Goal: Download file/media

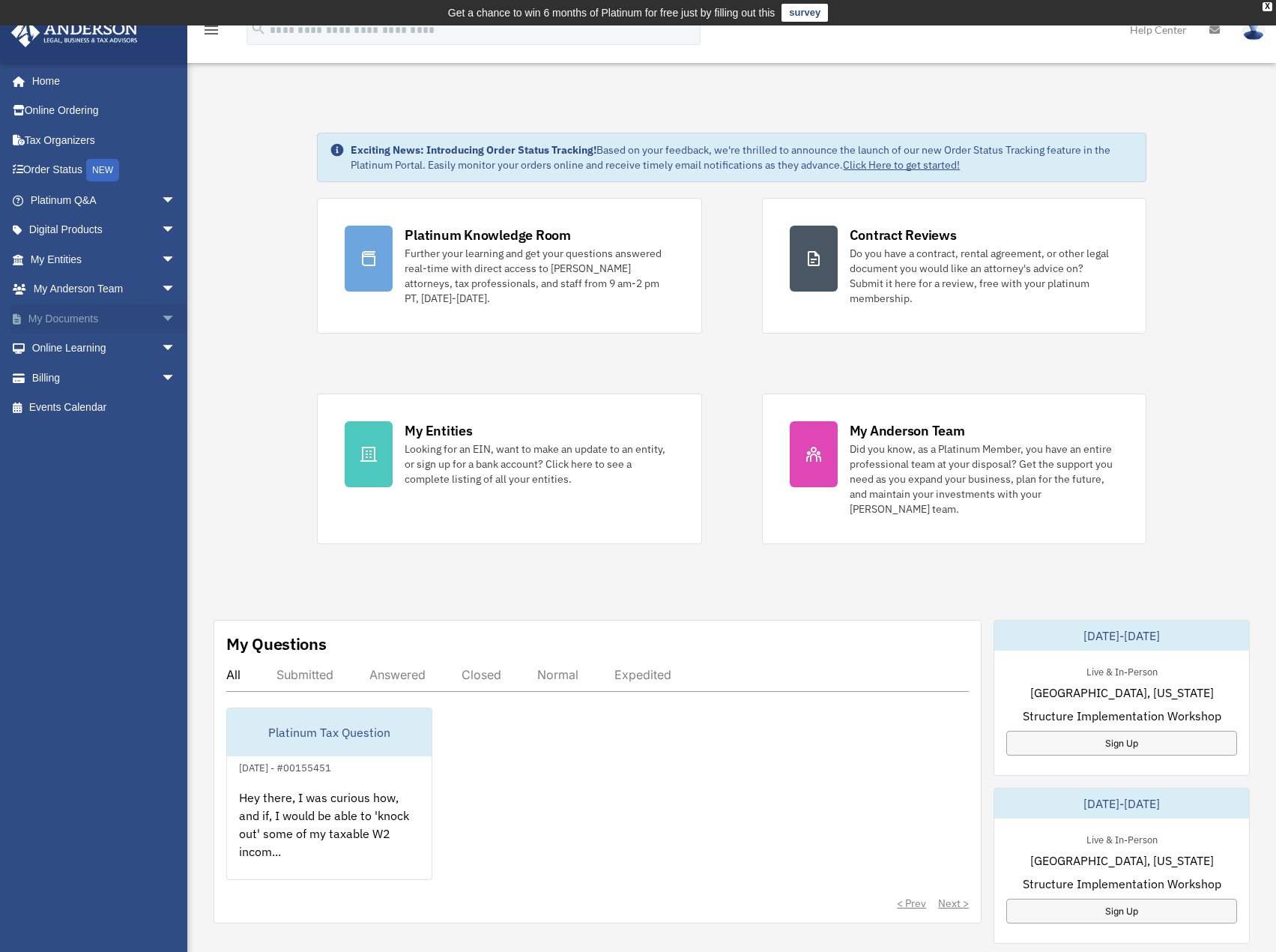
click at [70, 313] on link "My Documents arrow_drop_down" at bounding box center [105, 318] width 188 height 30
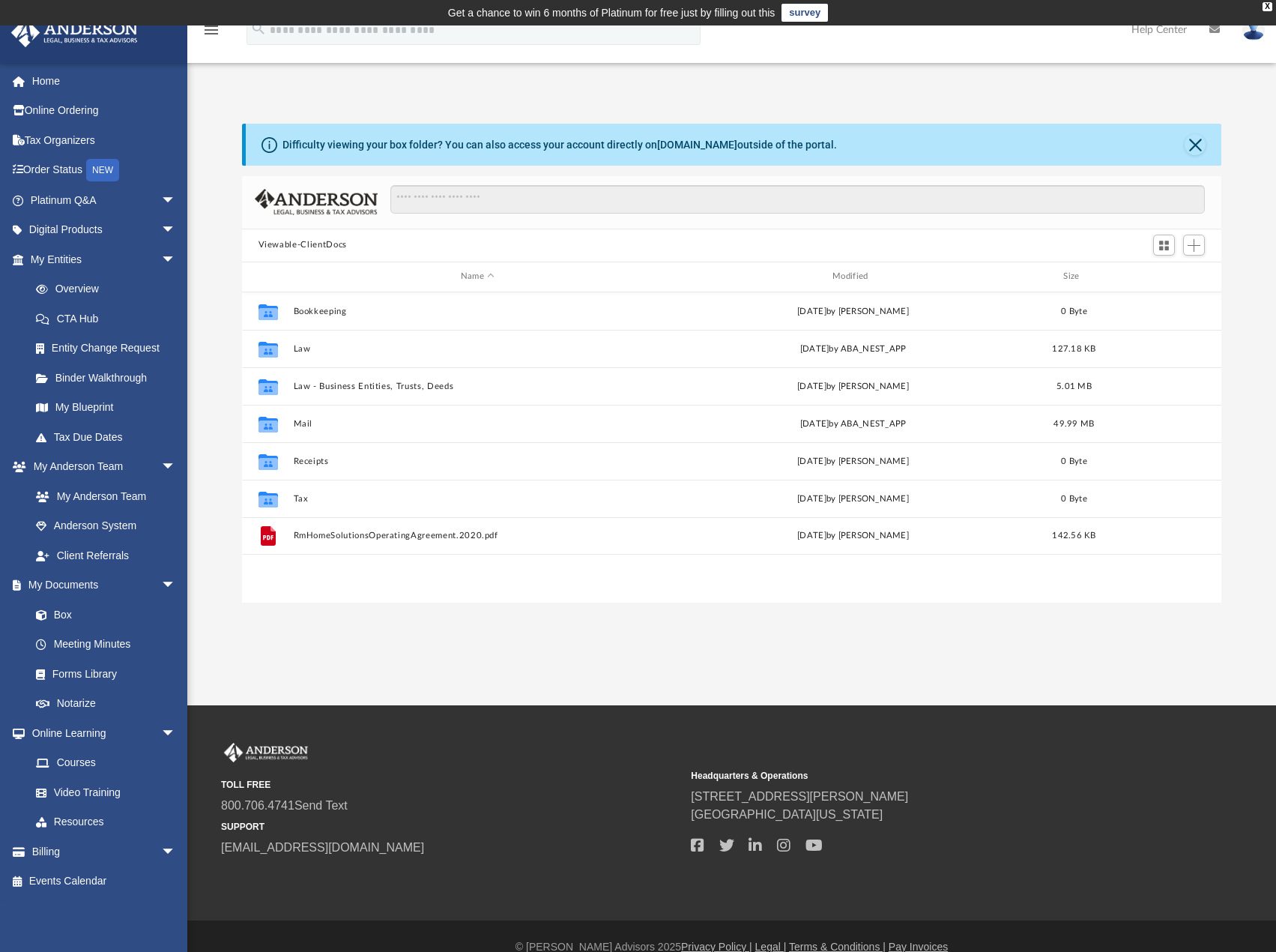
scroll to position [330, 968]
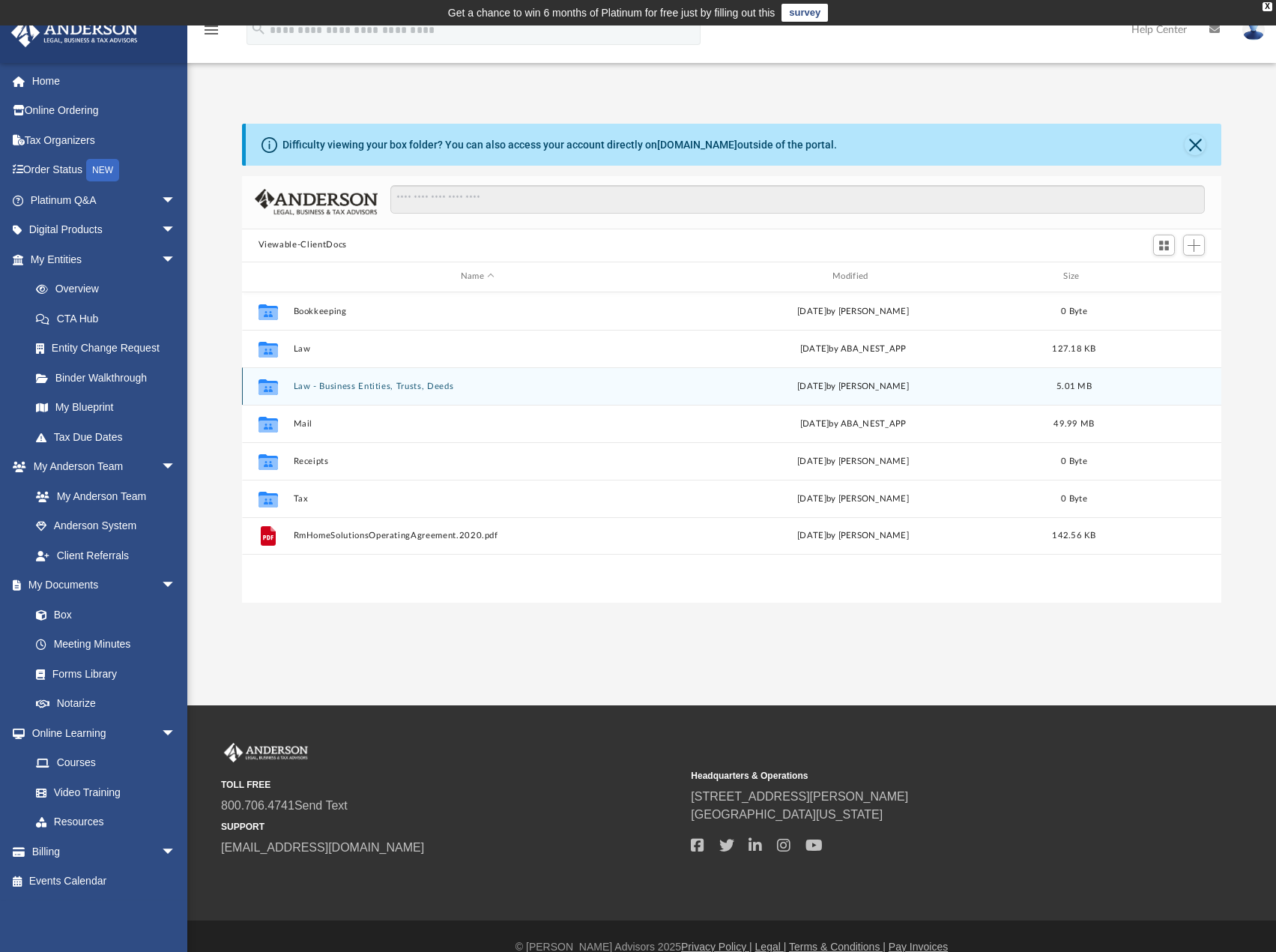
click at [315, 379] on div "Collaborated Folder Law - Business Entities, Trusts, Deeds [DATE] by [PERSON_NA…" at bounding box center [732, 386] width 980 height 38
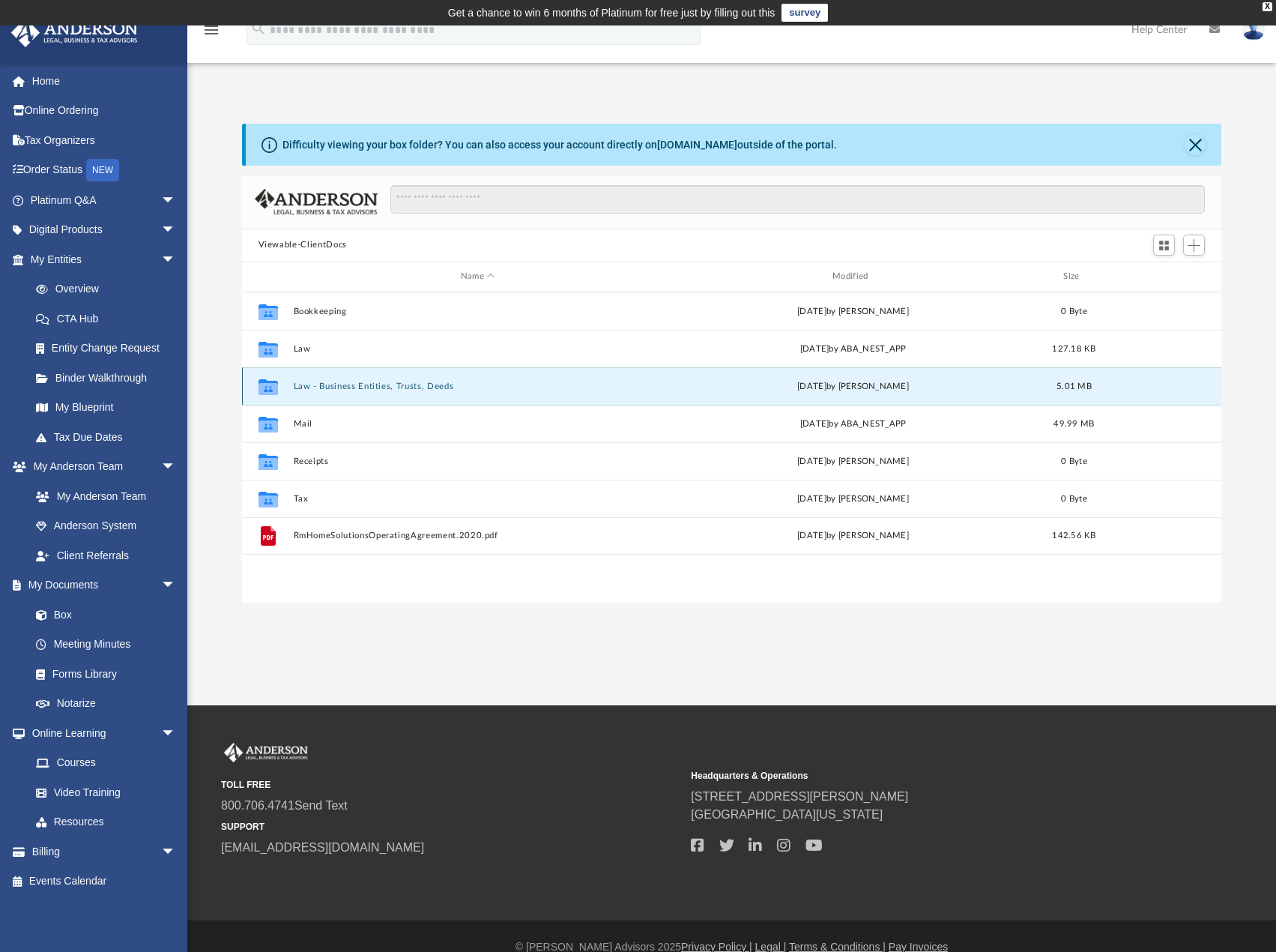
click at [315, 389] on button "Law - Business Entities, Trusts, Deeds" at bounding box center [477, 386] width 369 height 10
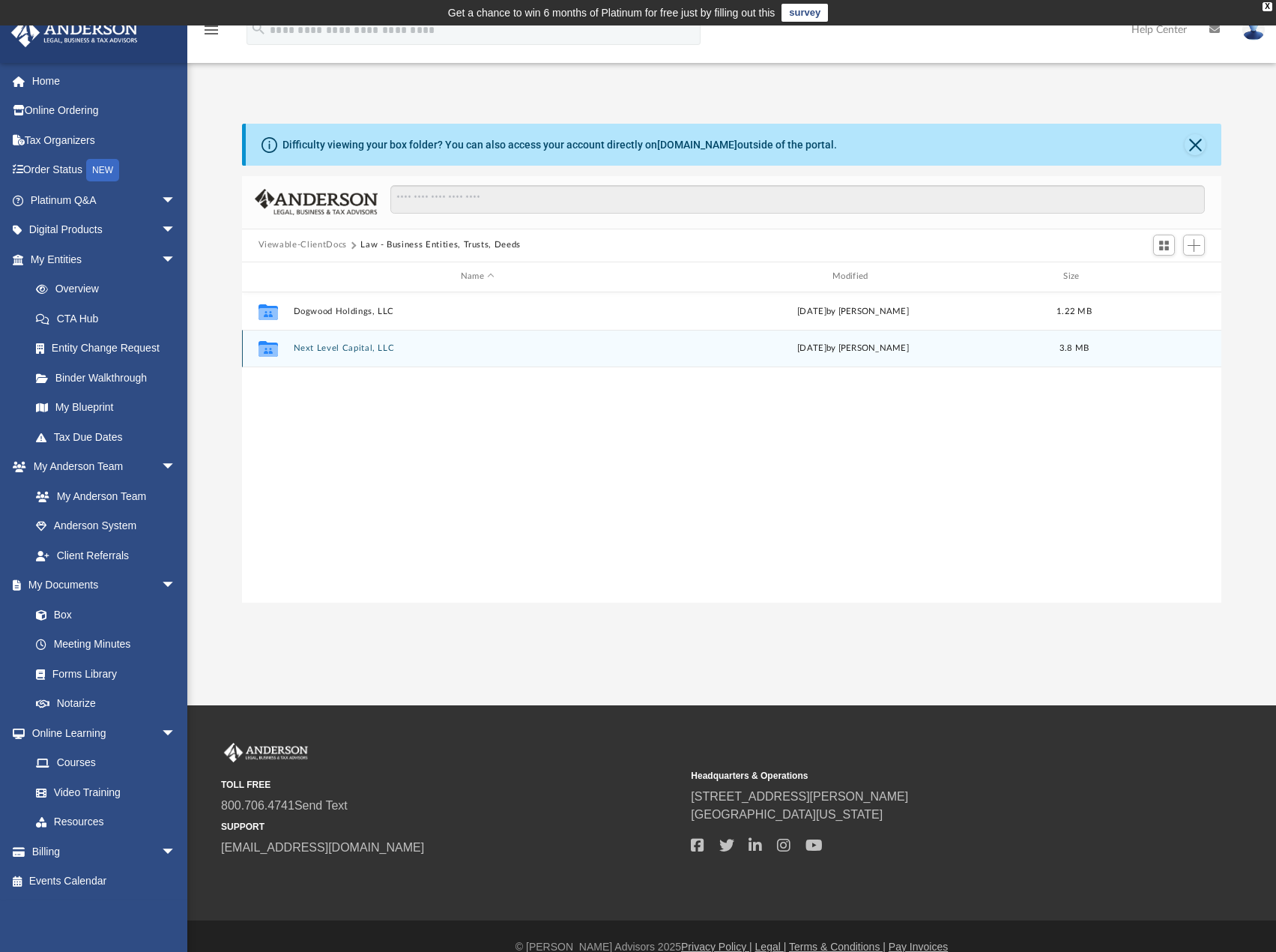
click at [327, 351] on button "Next Level Capital, LLC" at bounding box center [477, 348] width 369 height 10
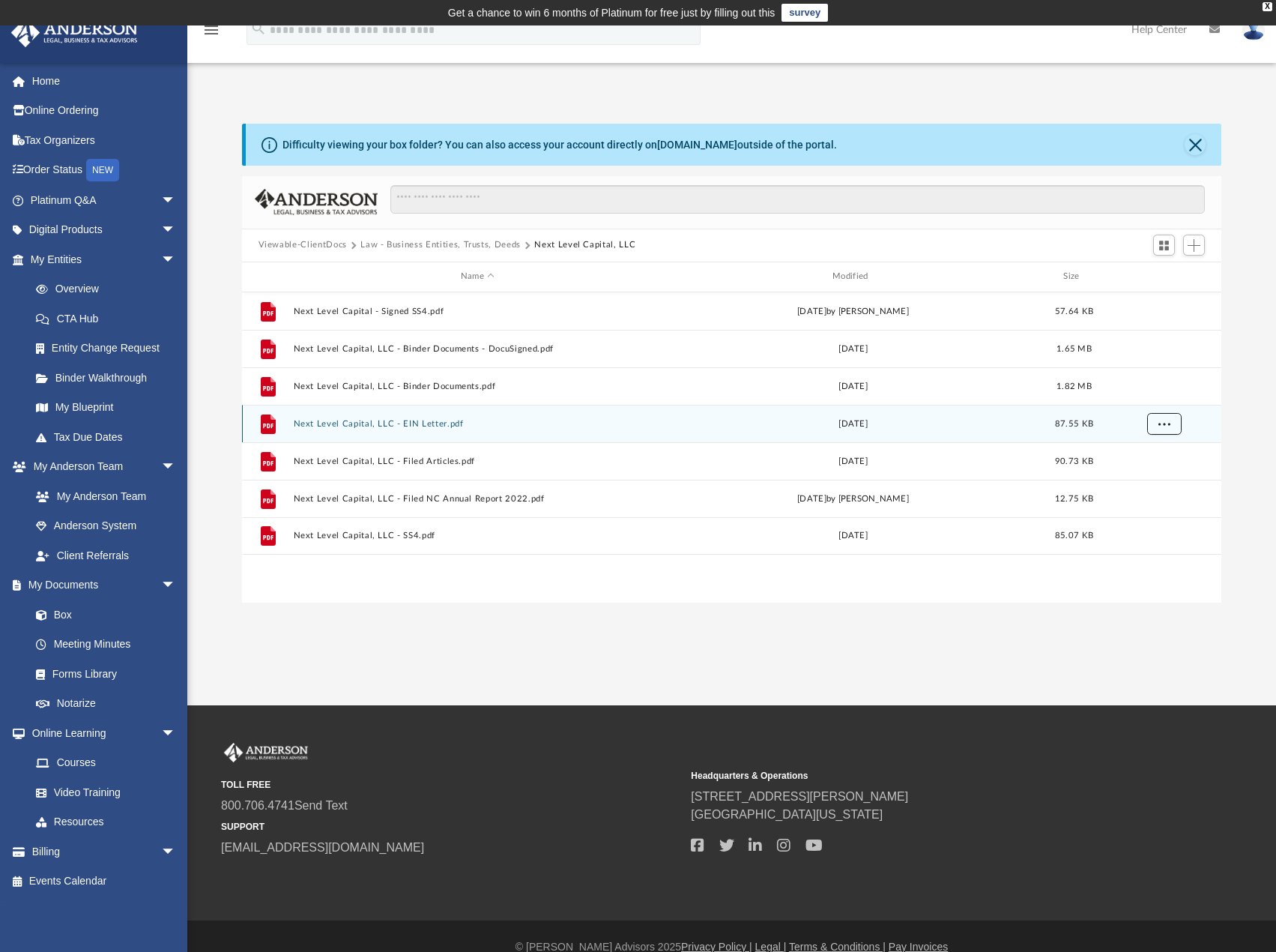
click at [1156, 423] on button "More options" at bounding box center [1164, 423] width 34 height 22
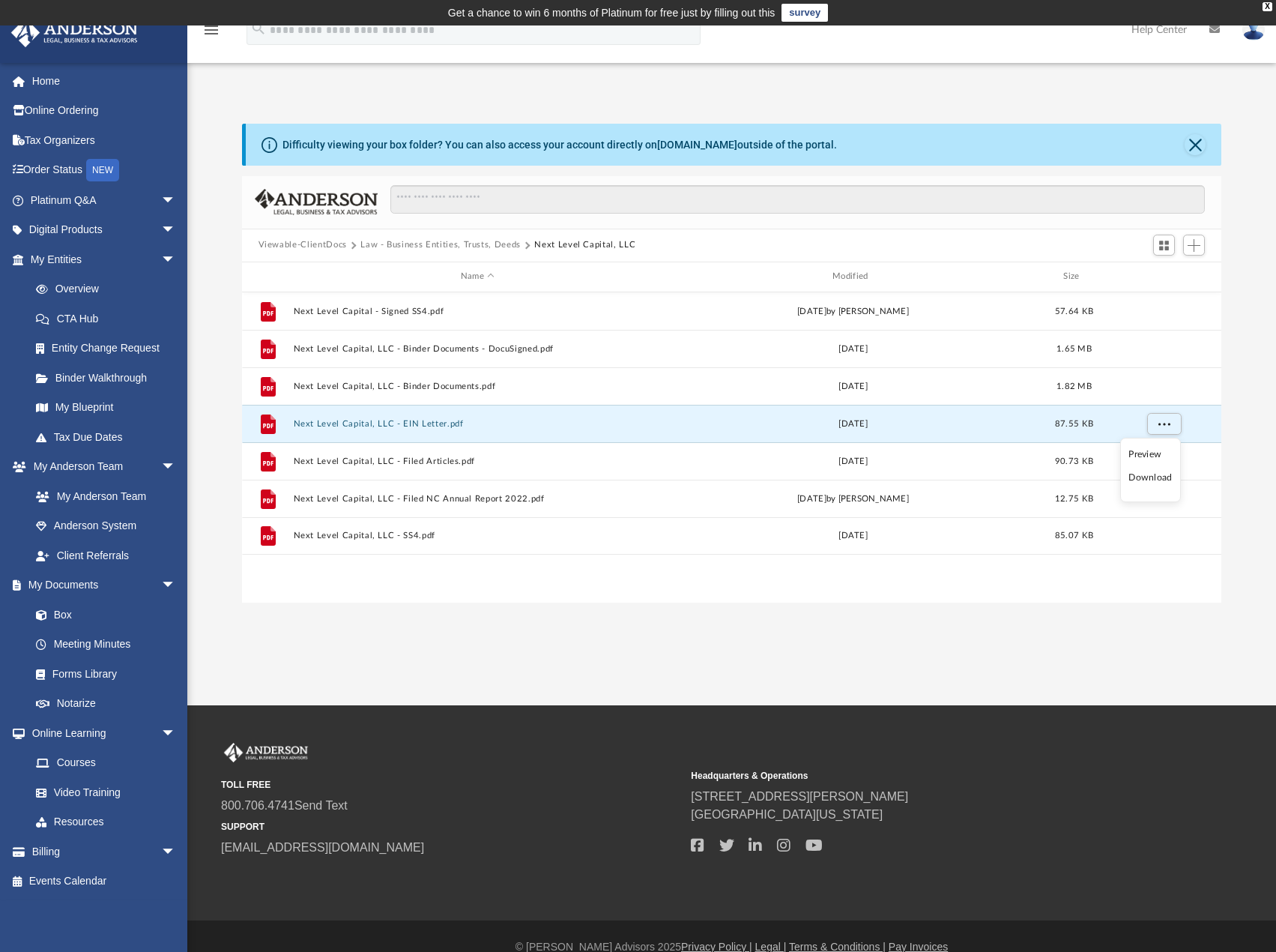
click at [1158, 476] on li "Download" at bounding box center [1150, 477] width 43 height 16
click at [1161, 425] on span "More options" at bounding box center [1163, 423] width 12 height 8
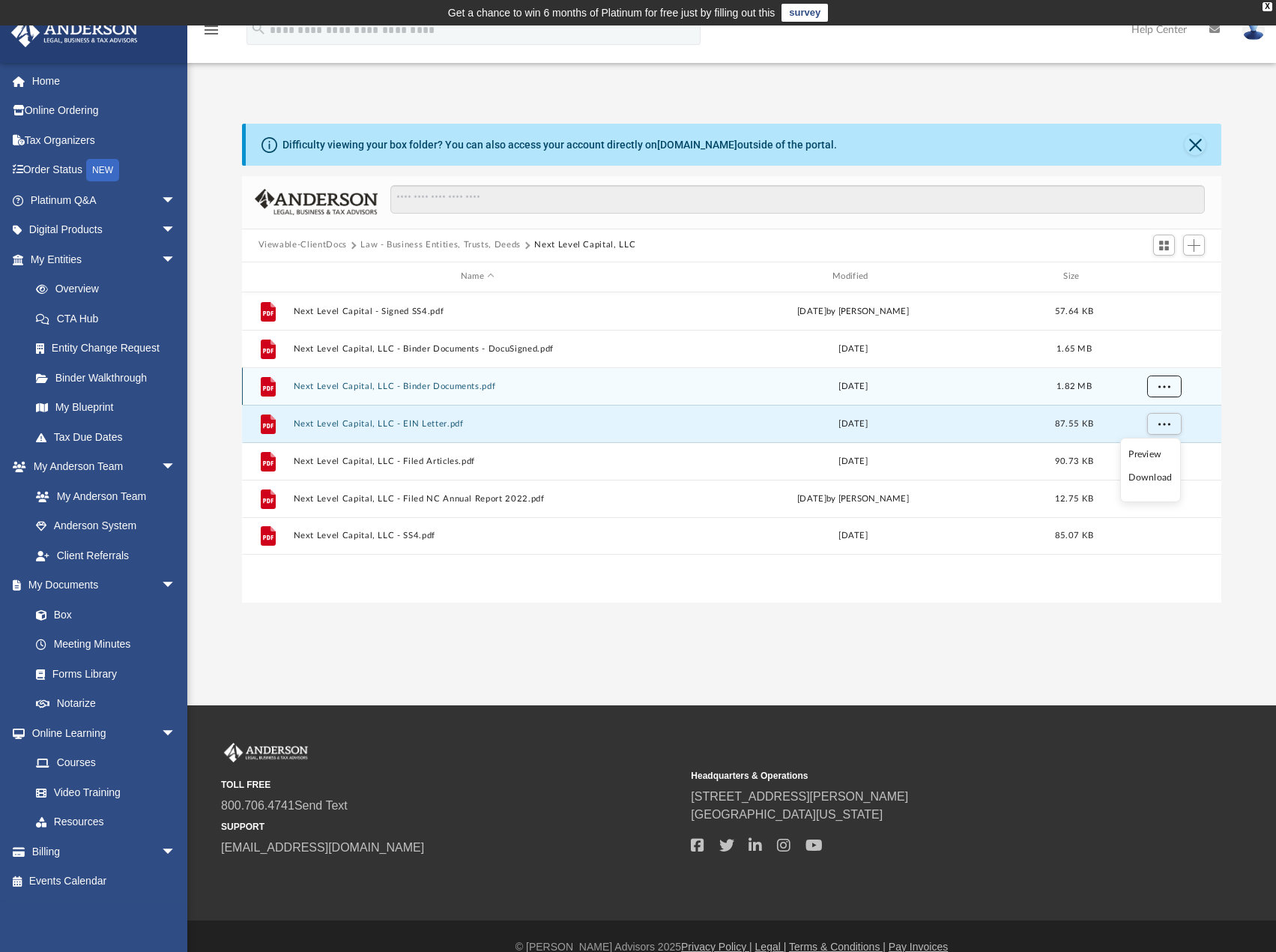
click at [1157, 385] on button "More options" at bounding box center [1164, 385] width 34 height 22
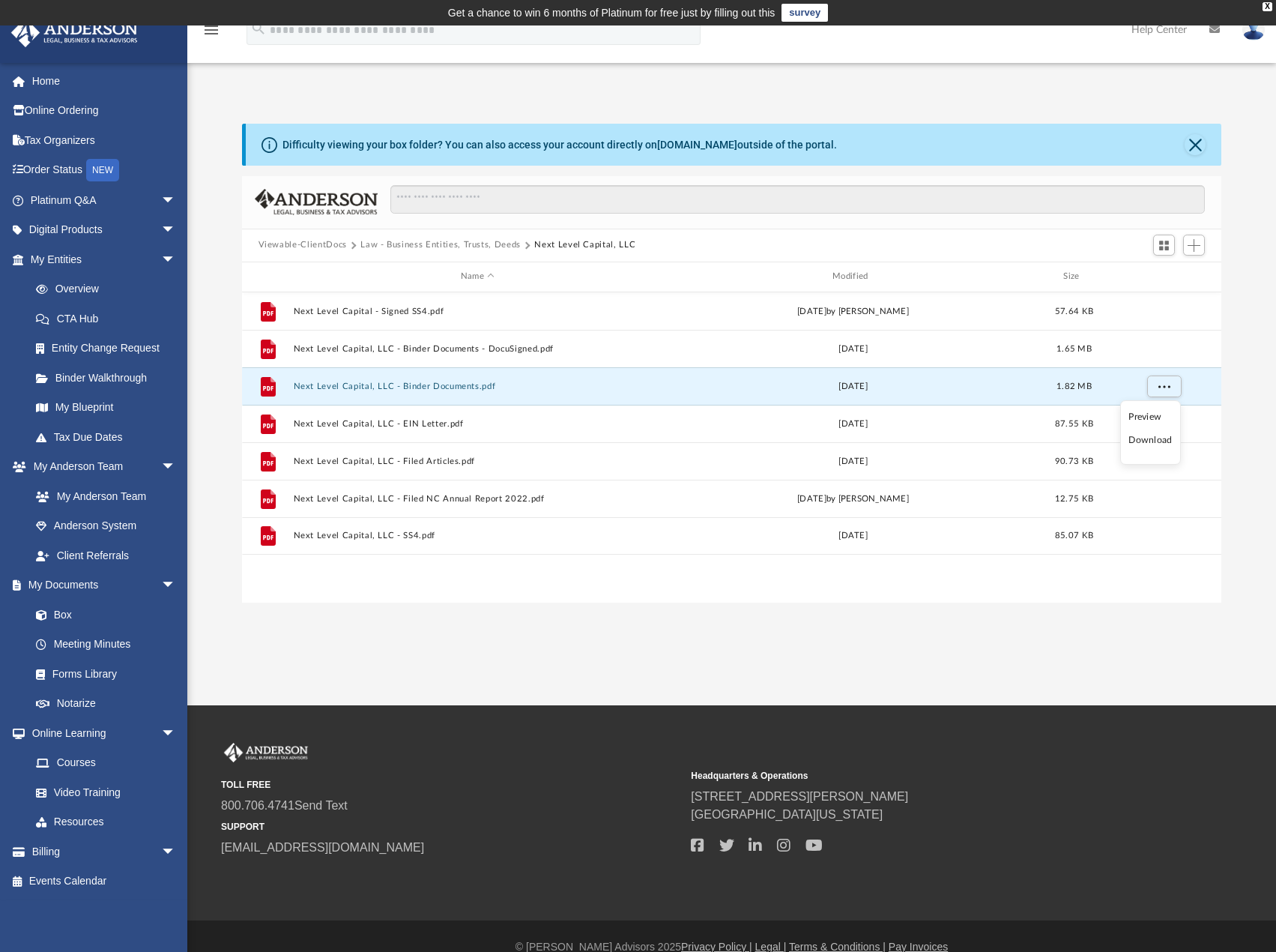
click at [1137, 442] on li "Download" at bounding box center [1150, 440] width 43 height 16
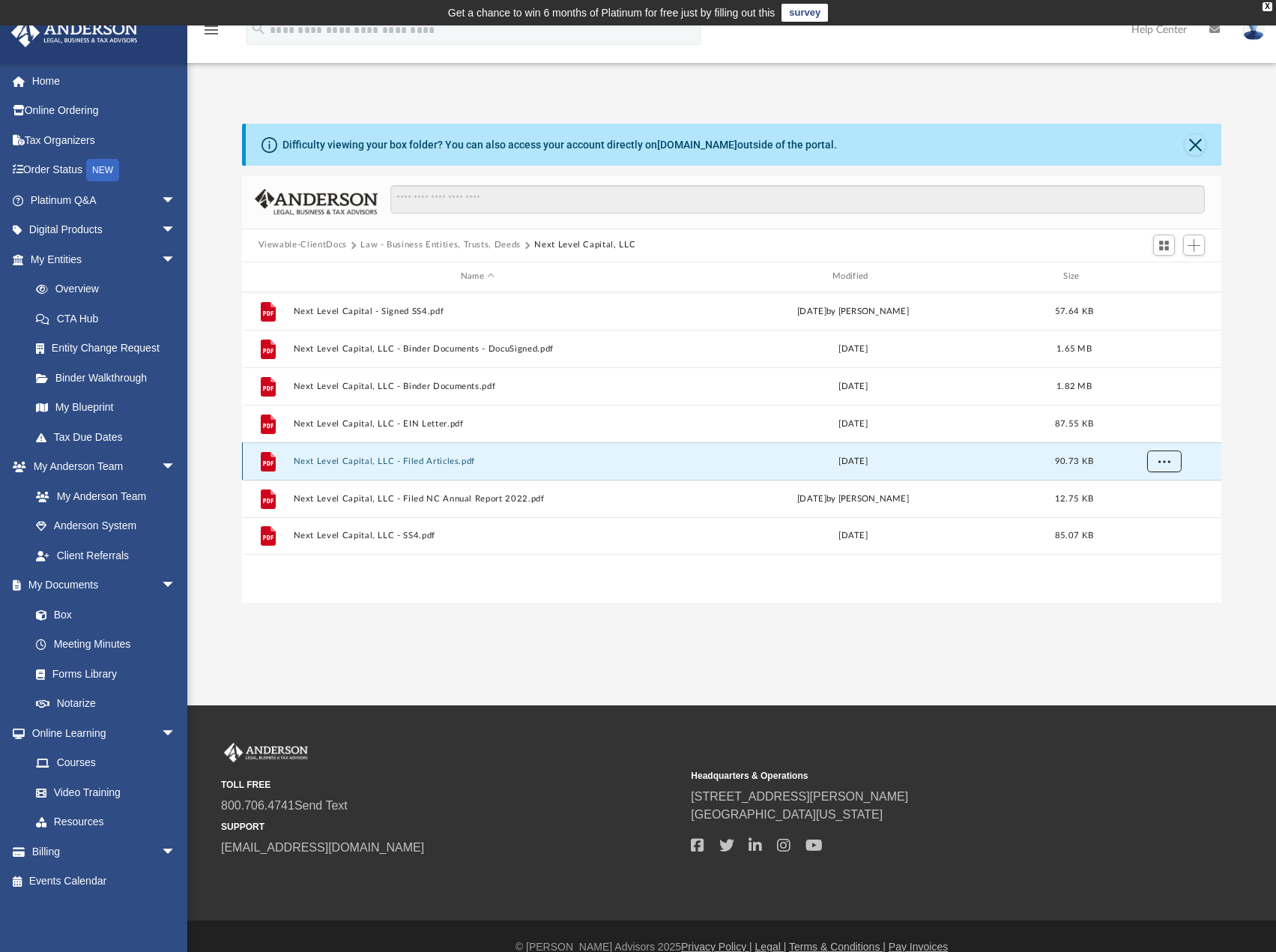
click at [1159, 465] on button "More options" at bounding box center [1164, 460] width 34 height 22
click at [1148, 516] on li "Download" at bounding box center [1150, 514] width 43 height 16
click at [1204, 144] on button "Close" at bounding box center [1195, 145] width 21 height 21
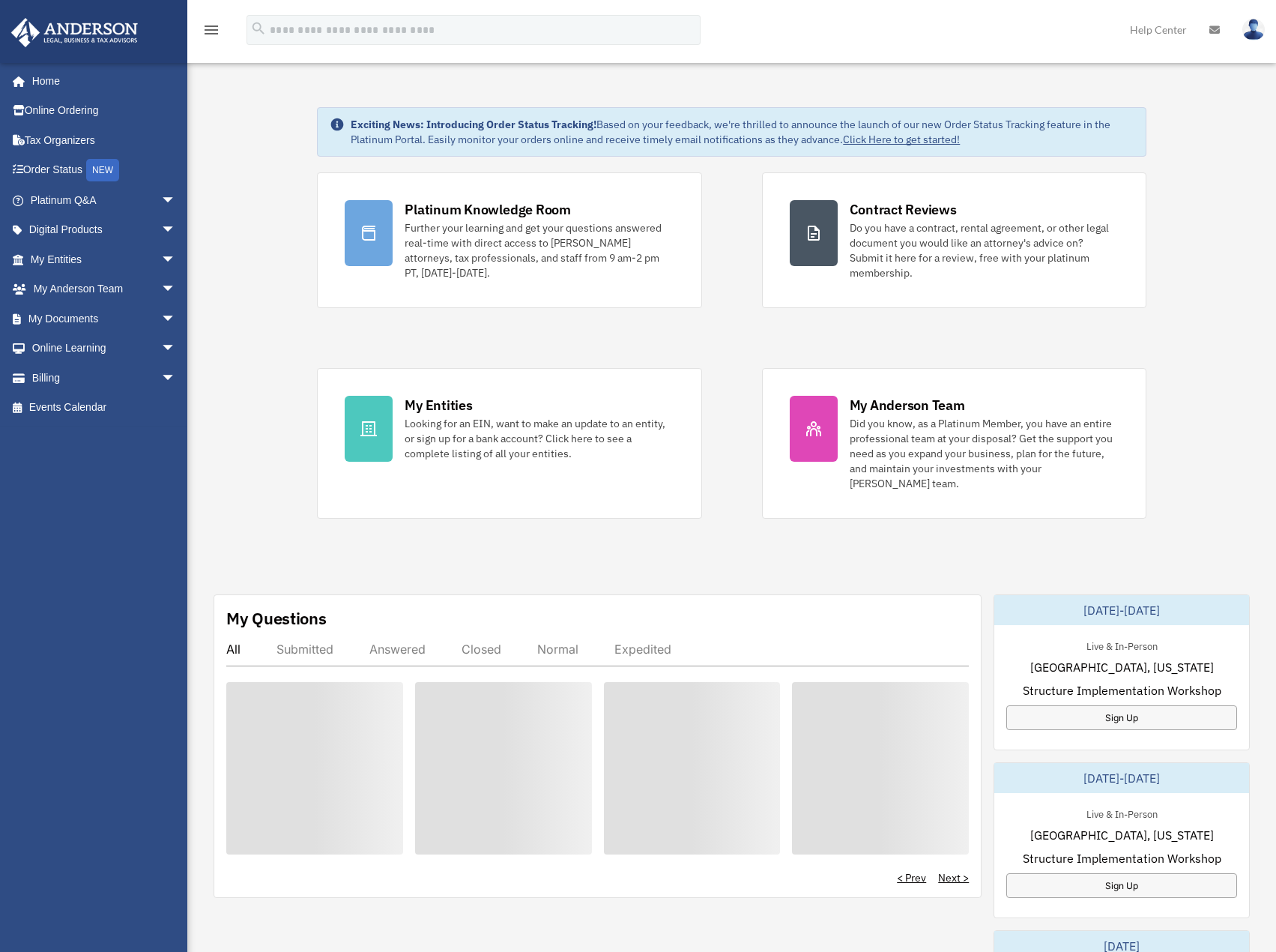
click at [1169, 299] on div "Exciting News: Introducing Order Status Tracking! Based on your feedback, we're…" at bounding box center [731, 773] width 1112 height 1408
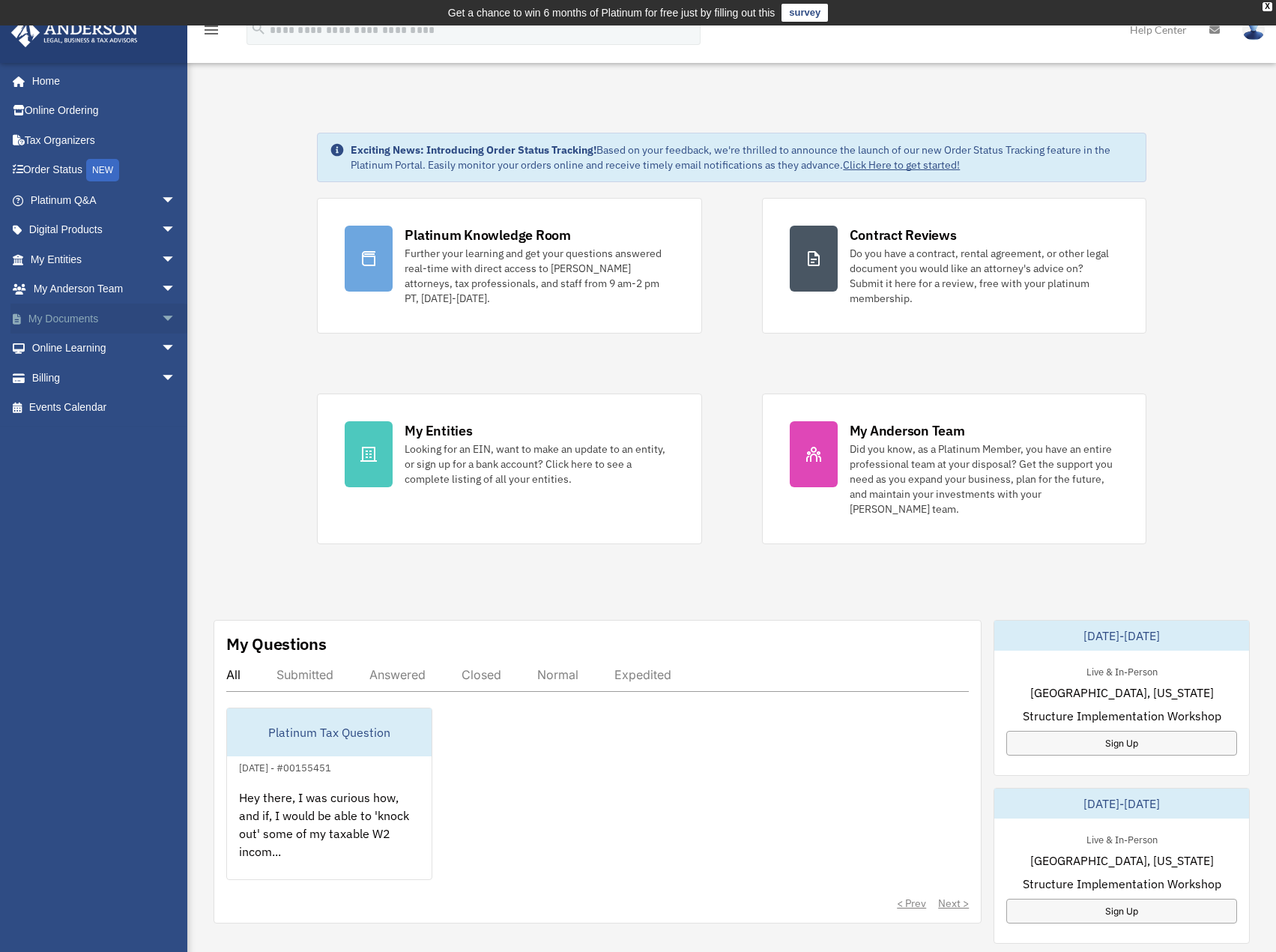
click at [87, 324] on link "My Documents arrow_drop_down" at bounding box center [105, 318] width 188 height 30
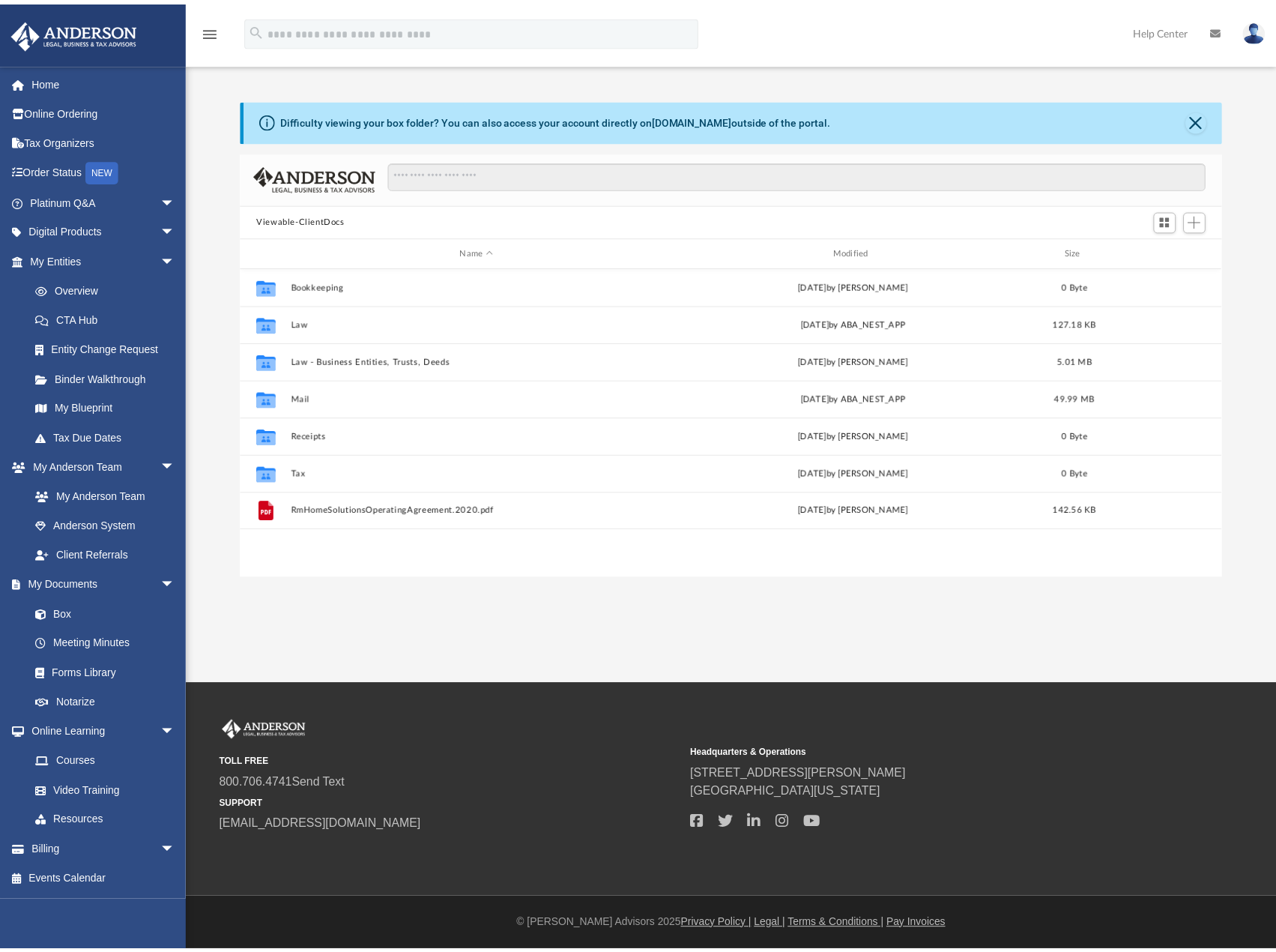
scroll to position [330, 968]
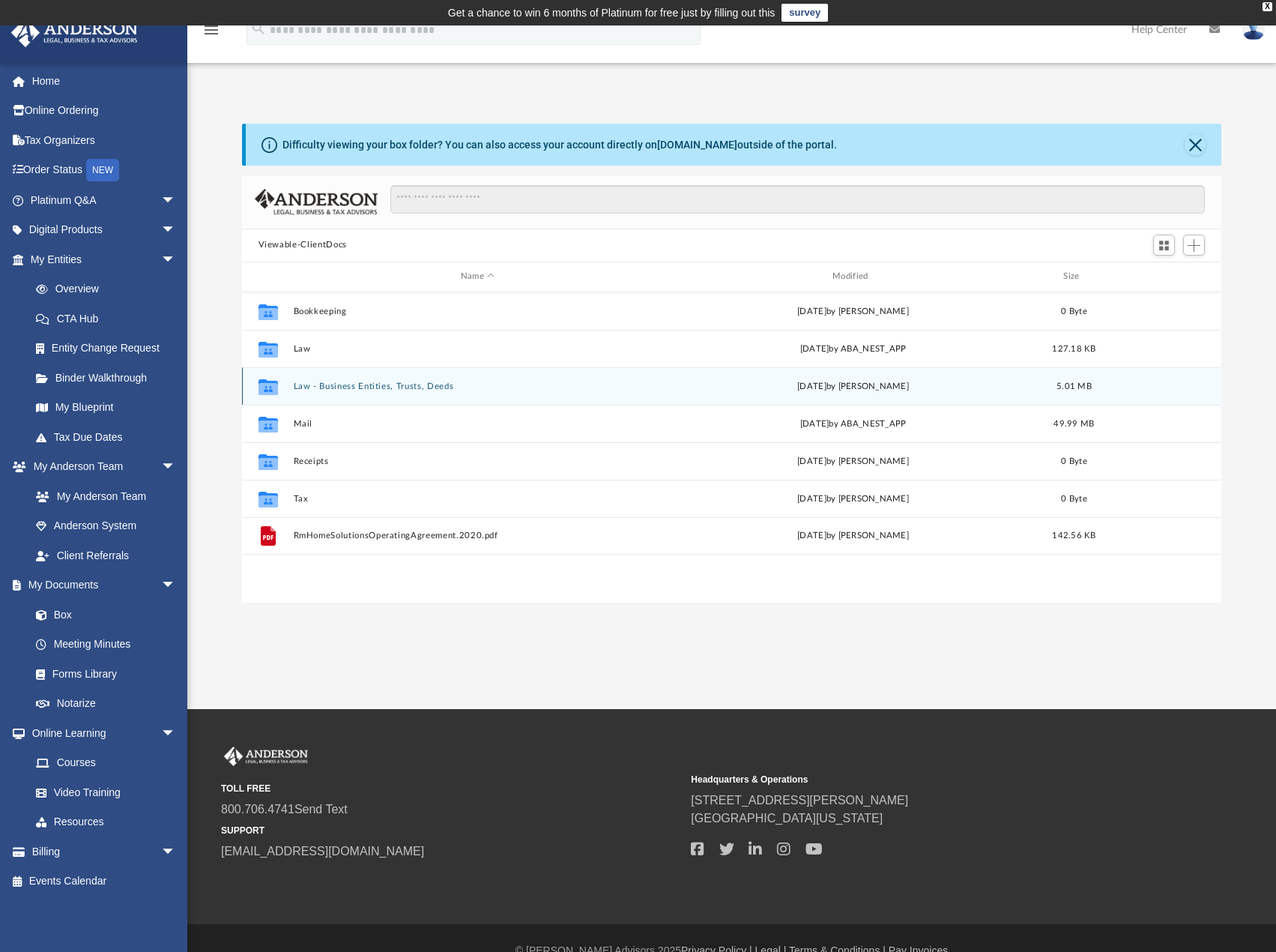
click at [309, 383] on button "Law - Business Entities, Trusts, Deeds" at bounding box center [477, 386] width 369 height 10
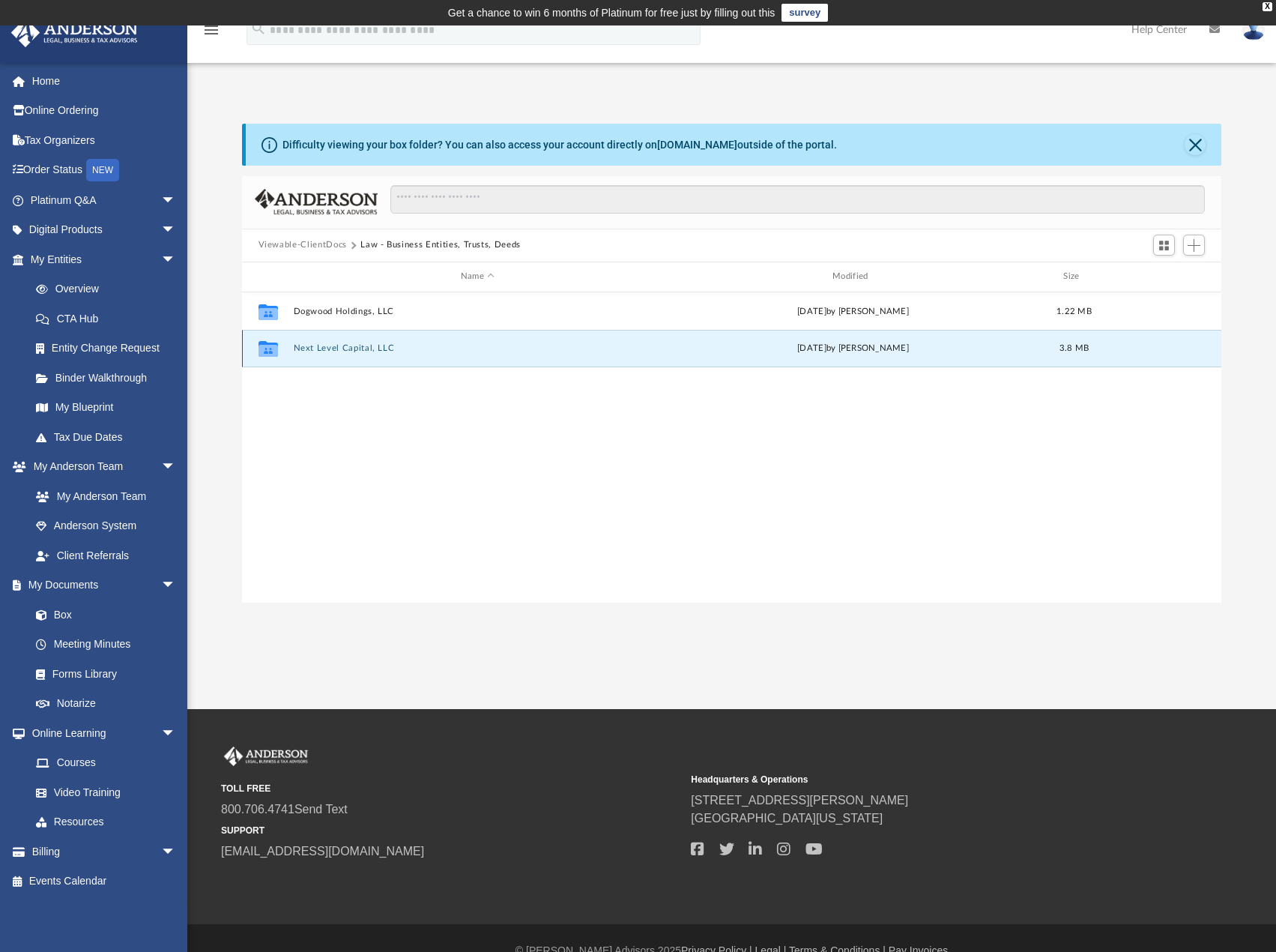
click at [341, 349] on button "Next Level Capital, LLC" at bounding box center [477, 348] width 369 height 10
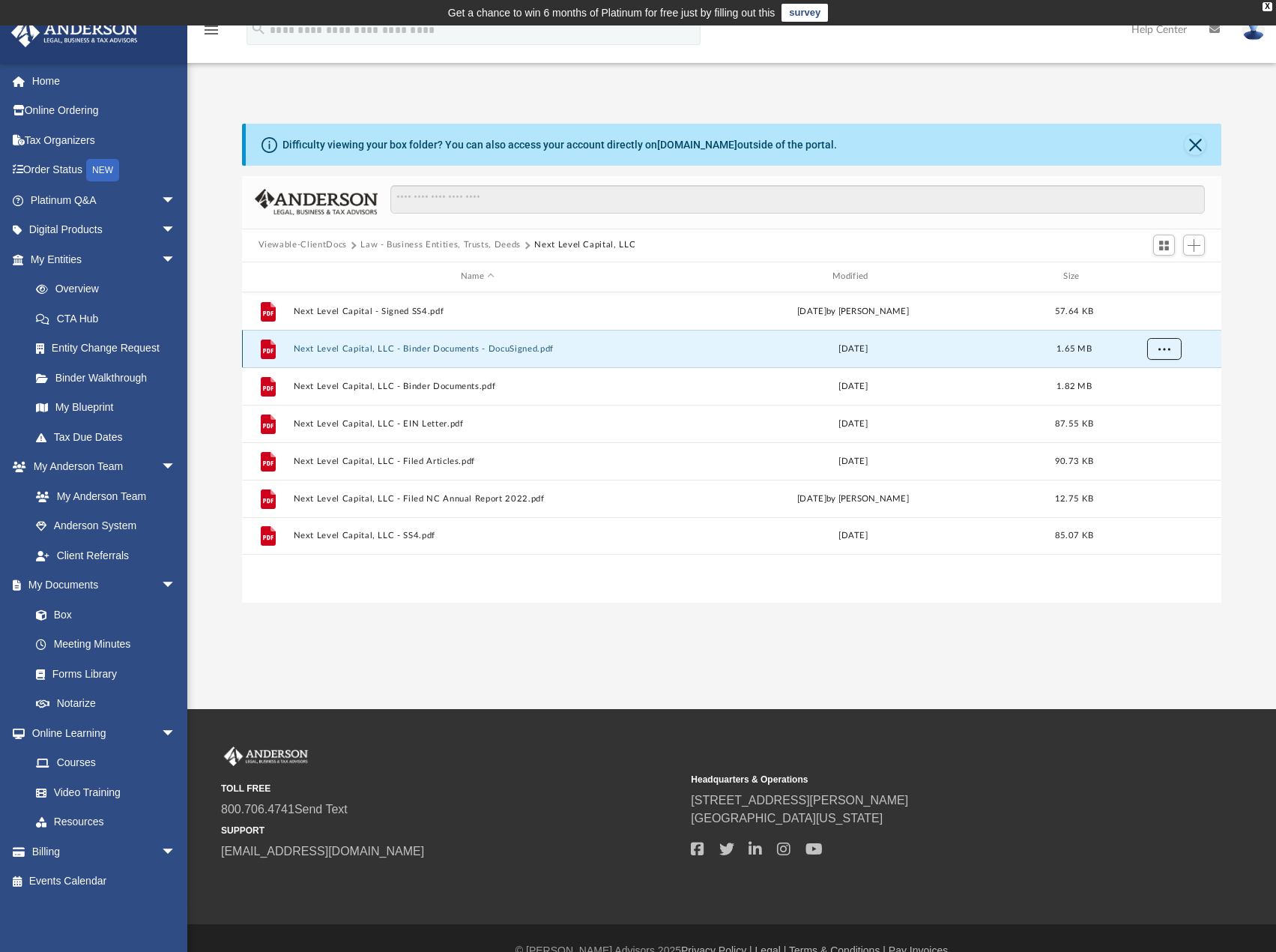
click at [1167, 348] on span "More options" at bounding box center [1163, 348] width 12 height 8
click at [1144, 403] on li "Download" at bounding box center [1150, 402] width 43 height 16
click at [492, 245] on button "Law - Business Entities, Trusts, Deeds" at bounding box center [441, 245] width 160 height 13
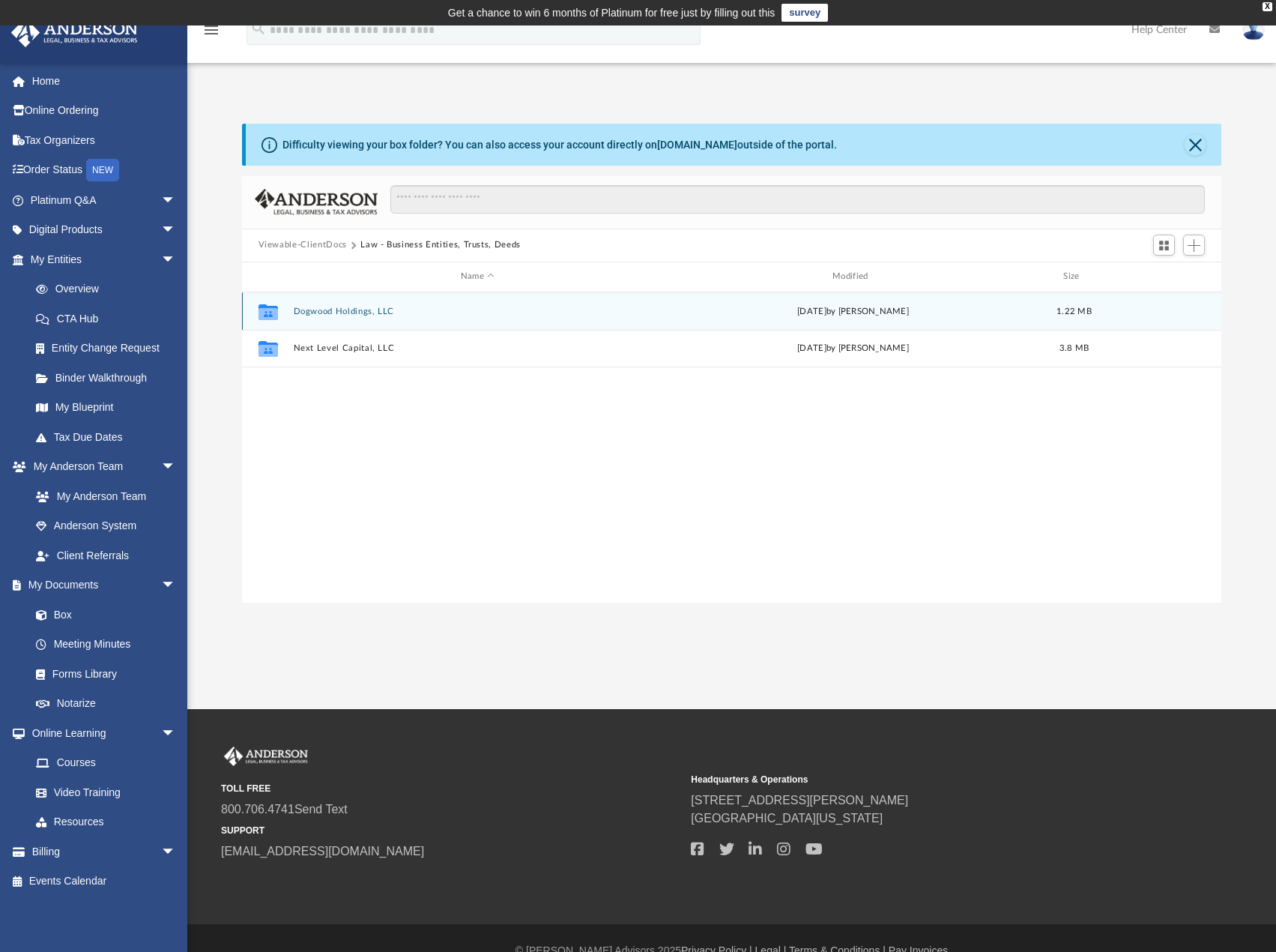
click at [357, 308] on button "Dogwood Holdings, LLC" at bounding box center [477, 312] width 369 height 10
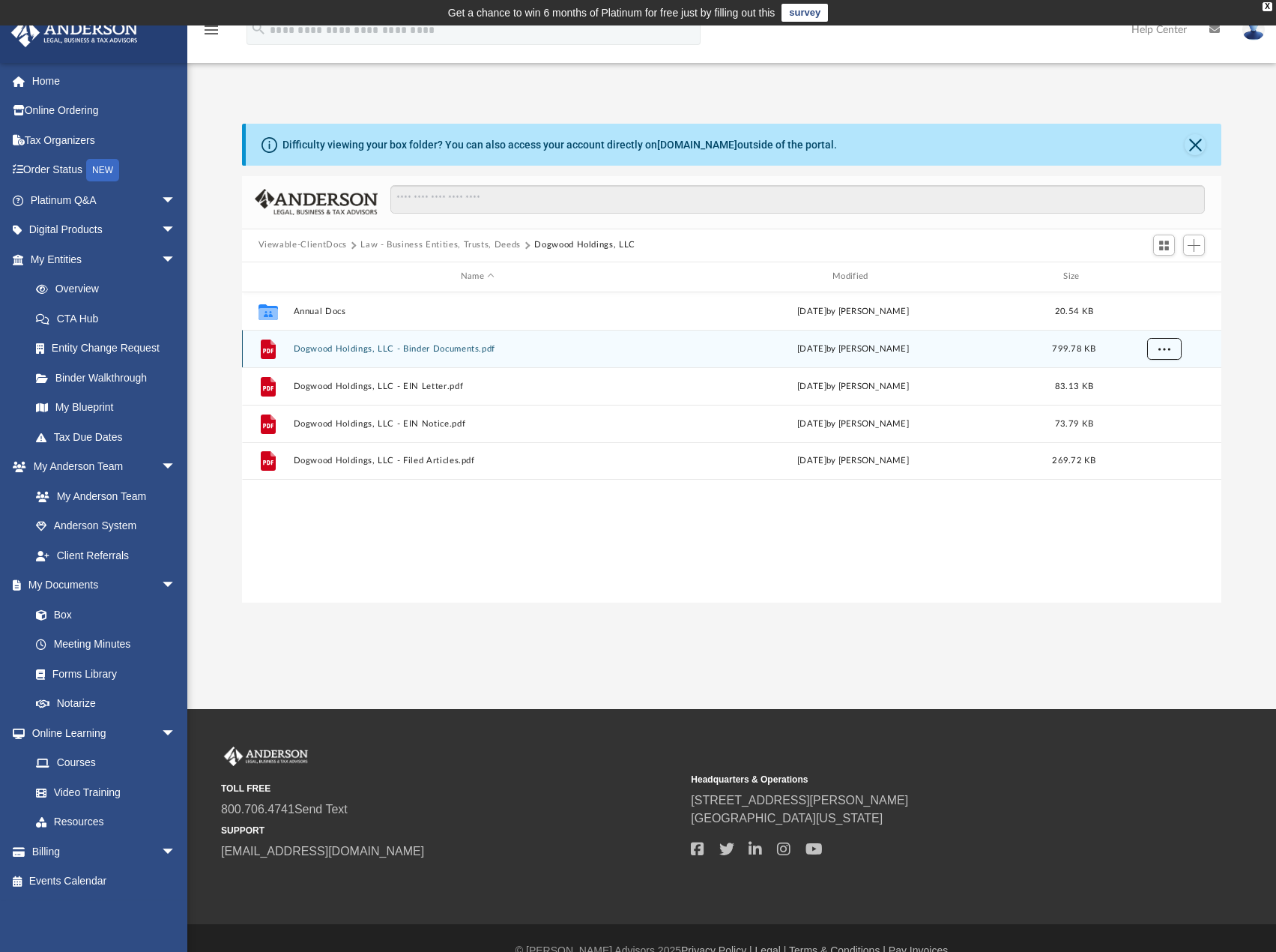
click at [1153, 345] on button "More options" at bounding box center [1164, 348] width 34 height 22
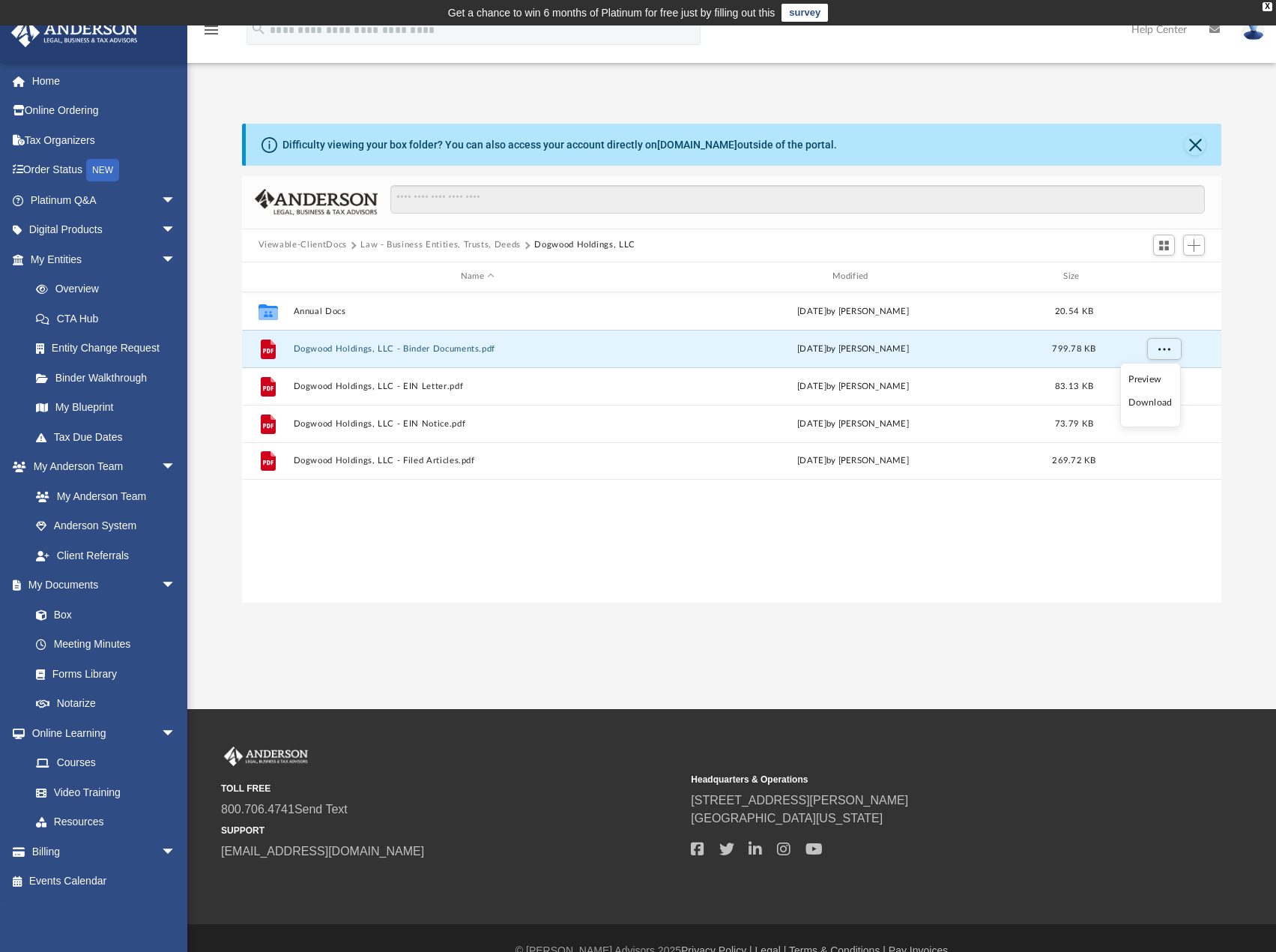
click at [1140, 402] on li "Download" at bounding box center [1150, 402] width 43 height 16
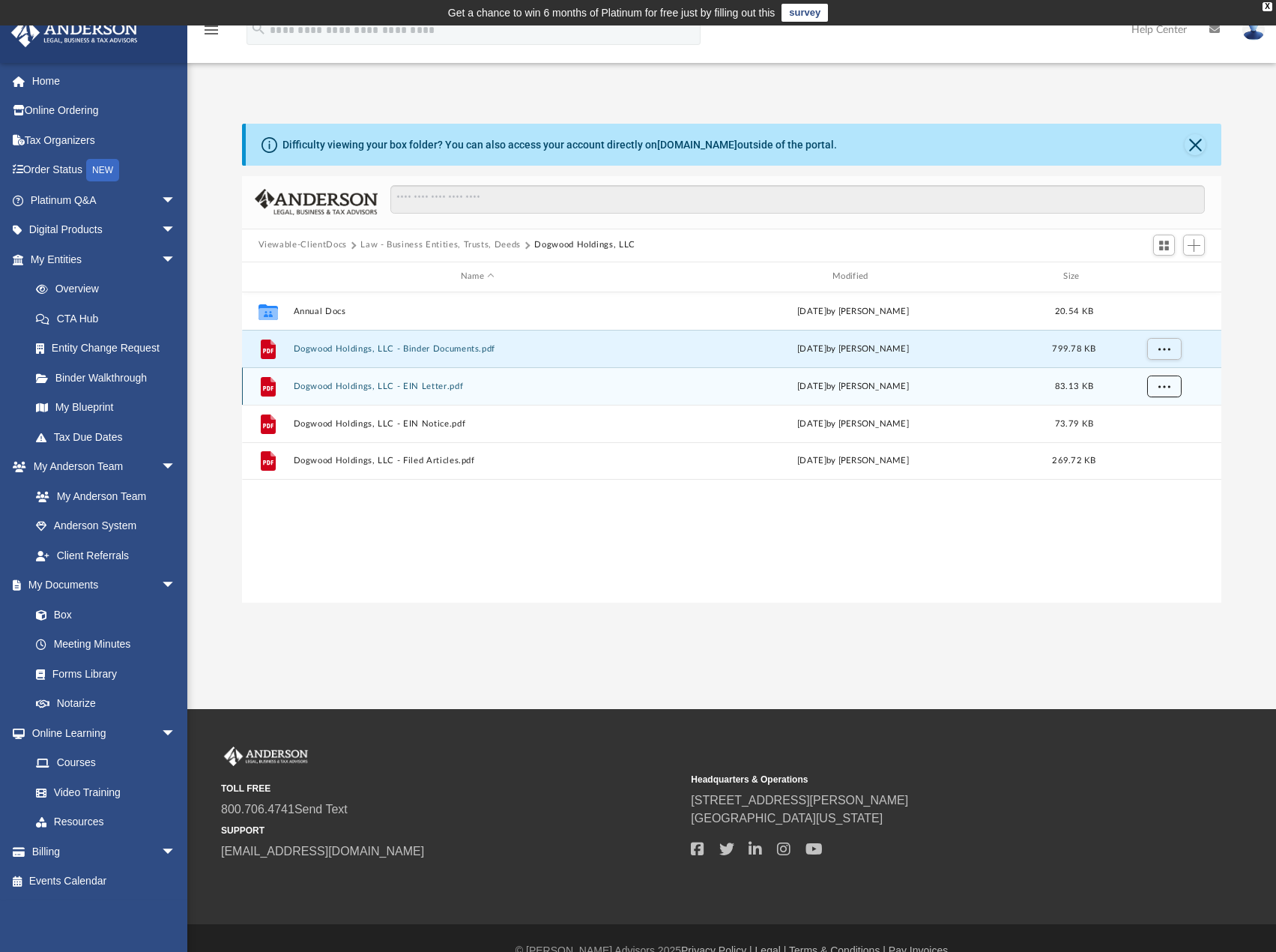
click at [1161, 388] on span "More options" at bounding box center [1163, 385] width 12 height 8
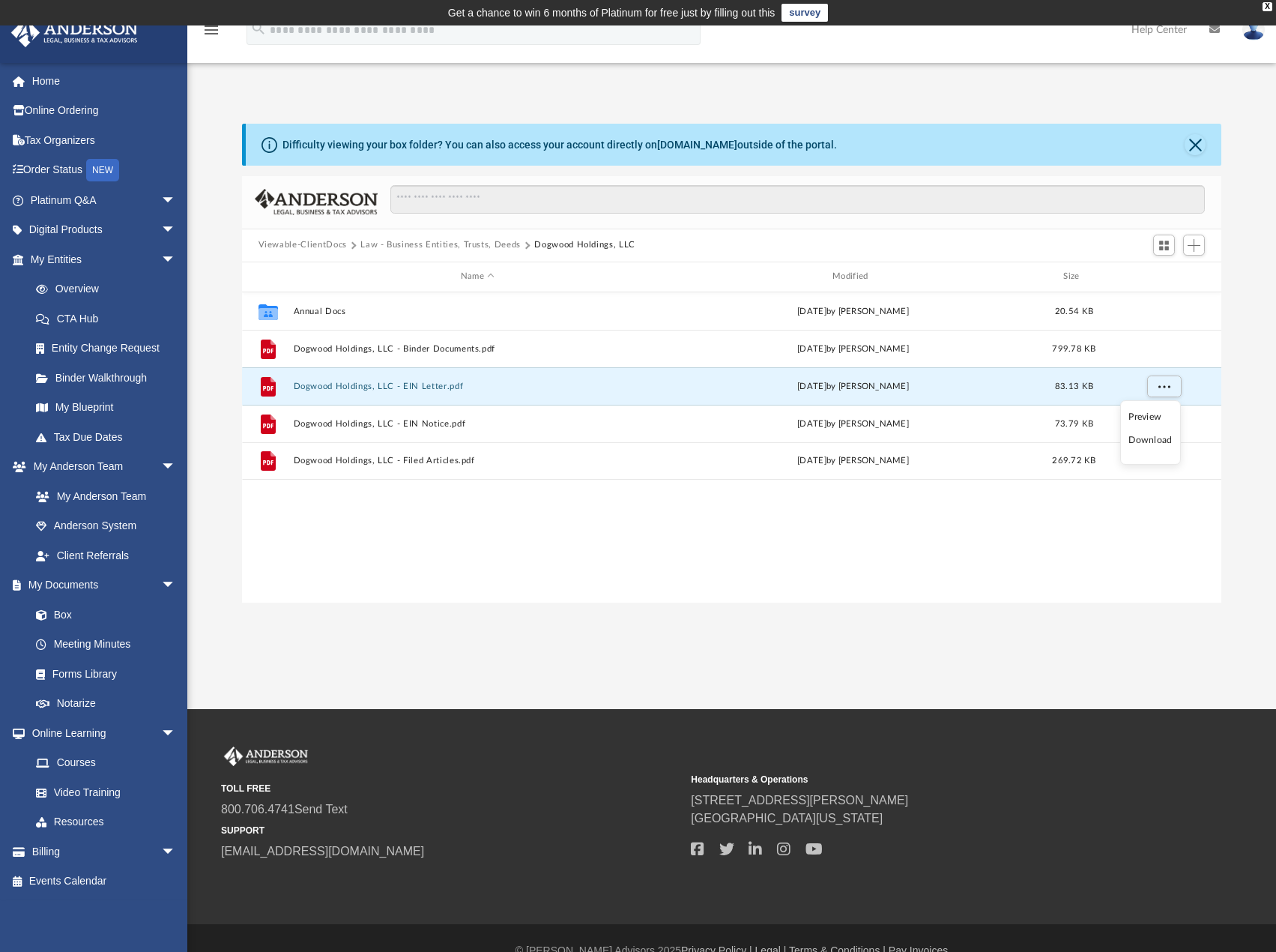
click at [1157, 439] on li "Download" at bounding box center [1150, 440] width 43 height 16
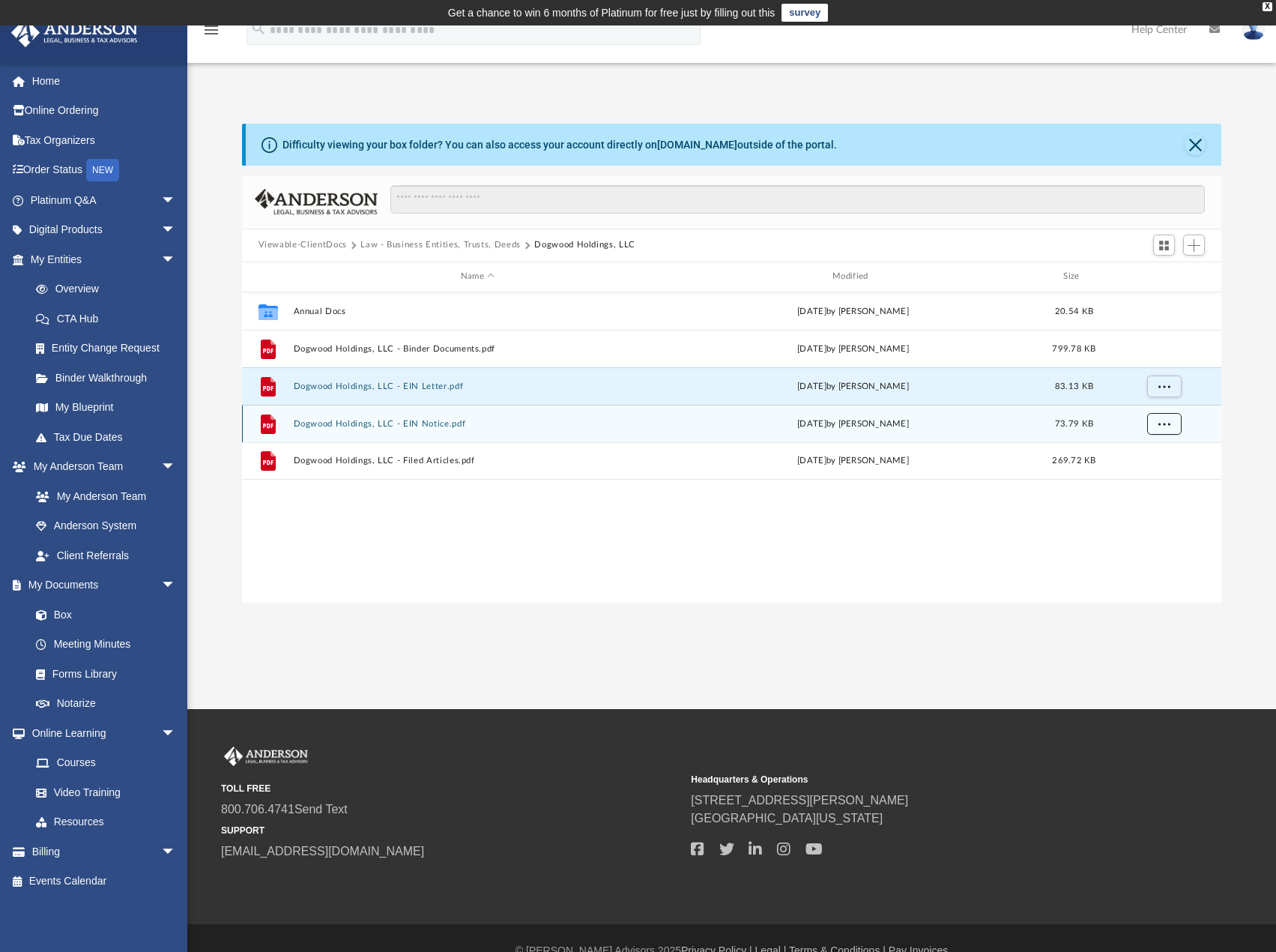
click at [1163, 426] on span "More options" at bounding box center [1163, 423] width 12 height 8
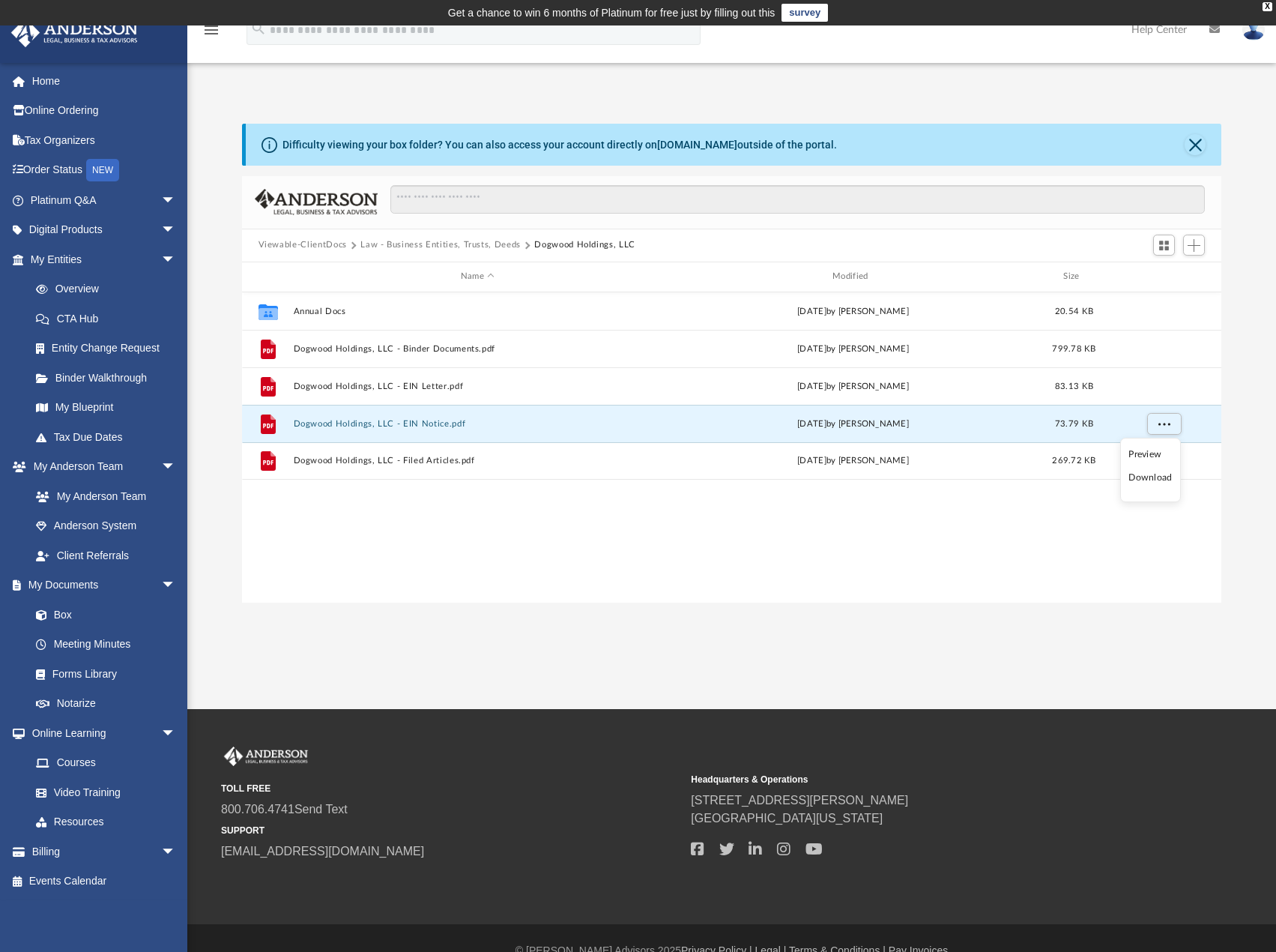
click at [1160, 474] on li "Download" at bounding box center [1150, 477] width 43 height 16
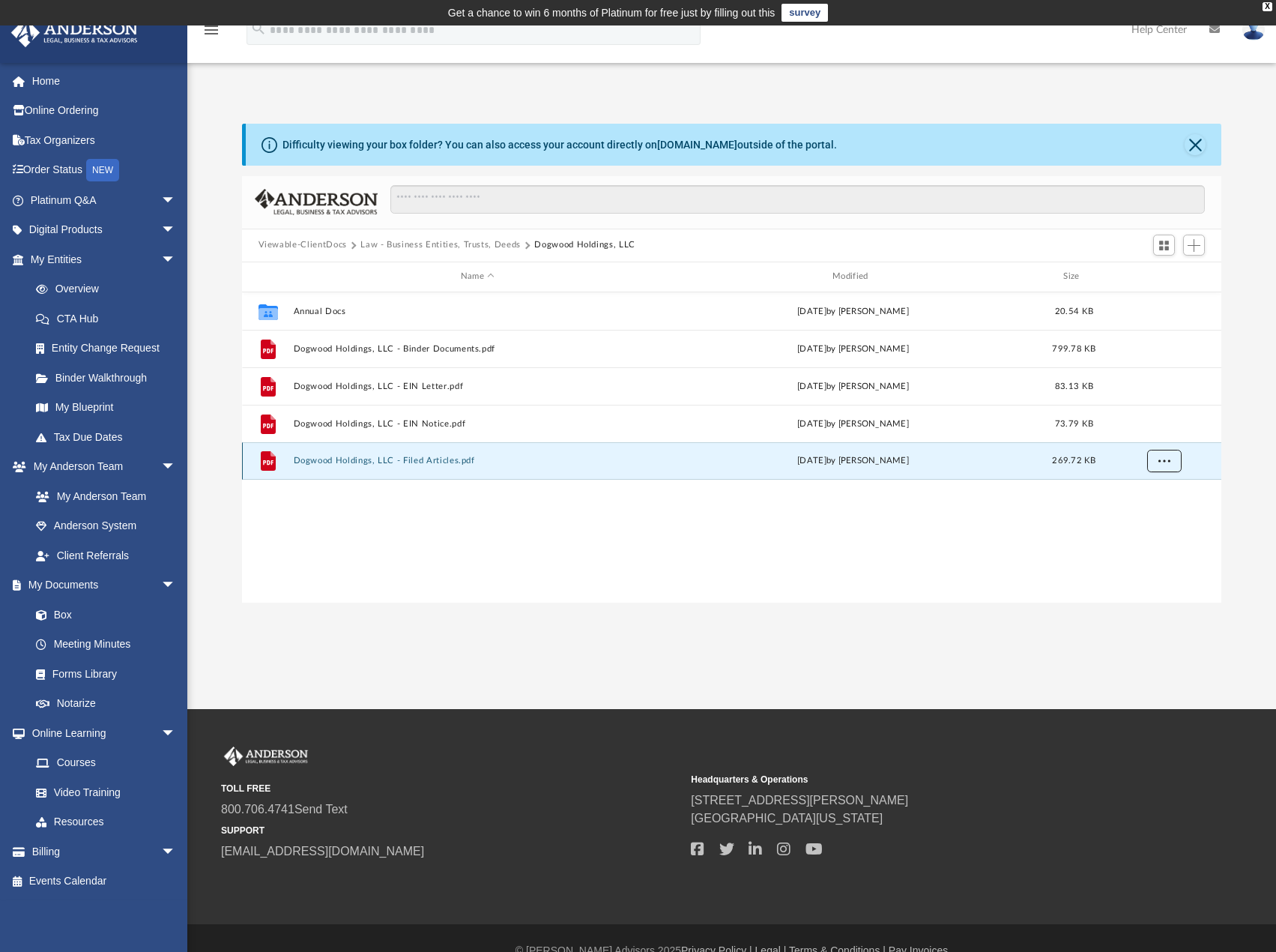
click at [1172, 462] on button "More options" at bounding box center [1164, 460] width 34 height 22
click at [1146, 515] on li "Download" at bounding box center [1150, 514] width 43 height 16
